Goal: Task Accomplishment & Management: Manage account settings

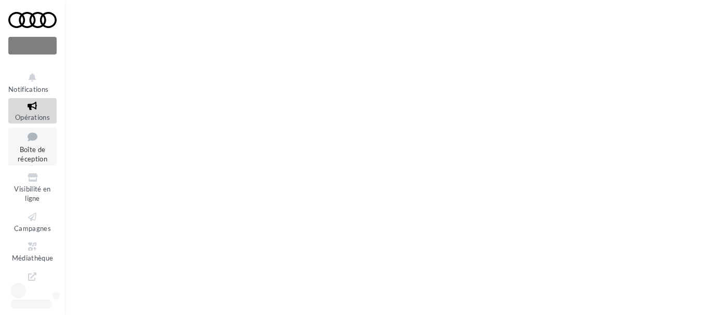
click at [24, 154] on link "Boîte de réception" at bounding box center [32, 147] width 48 height 38
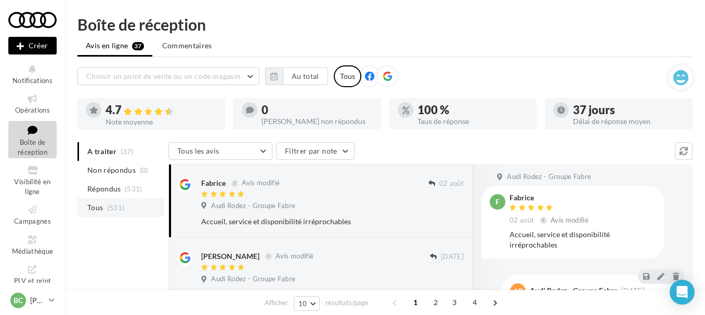
click at [97, 203] on span "Tous" at bounding box center [95, 208] width 16 height 10
